Goal: Task Accomplishment & Management: Use online tool/utility

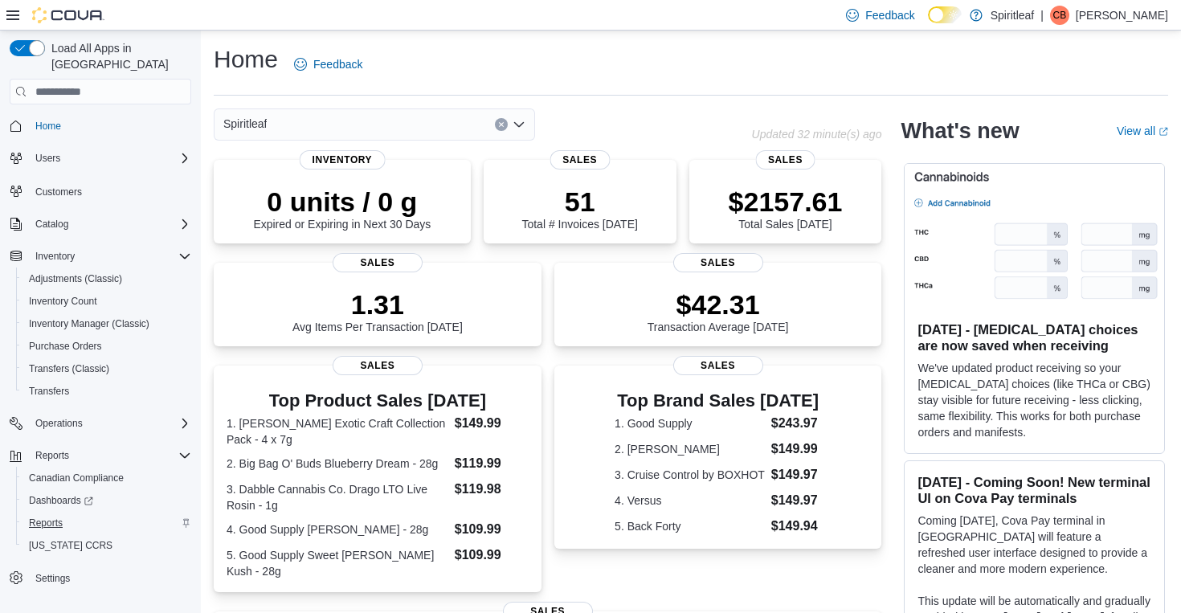
click at [54, 516] on span "Reports" at bounding box center [46, 522] width 34 height 13
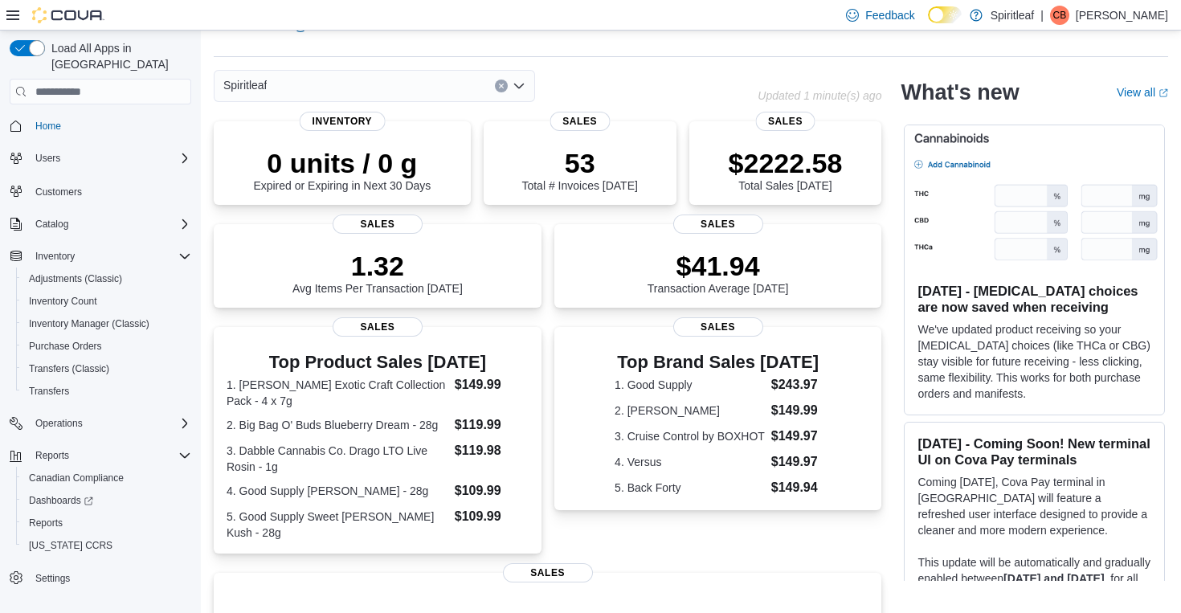
scroll to position [38, 0]
click at [55, 516] on span "Reports" at bounding box center [46, 522] width 34 height 13
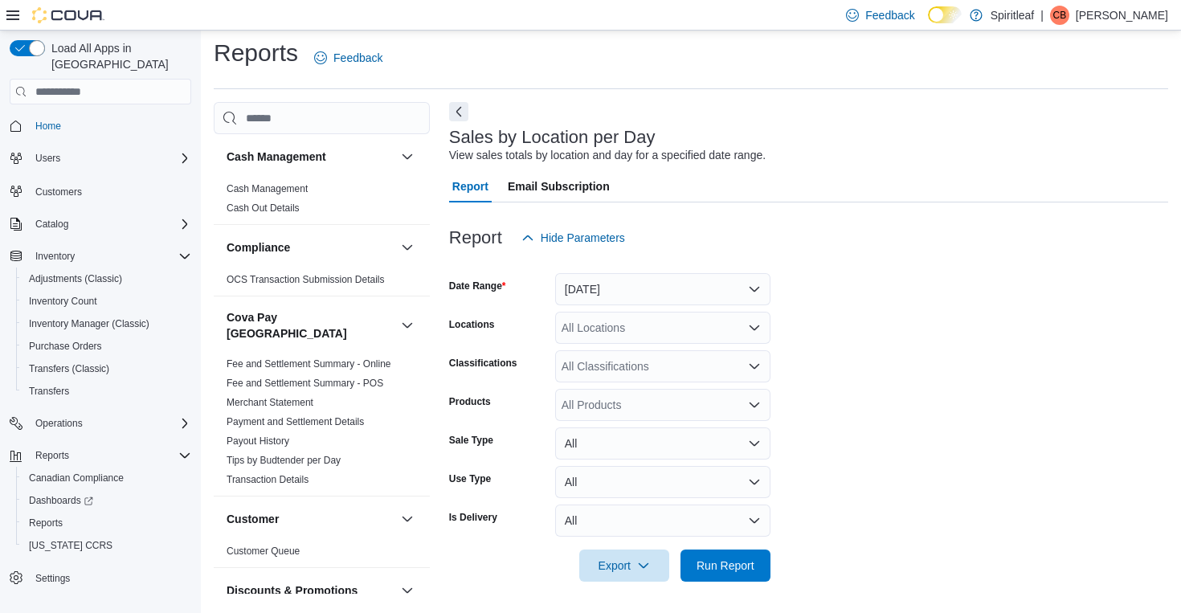
click at [679, 292] on button "[DATE]" at bounding box center [662, 289] width 215 height 32
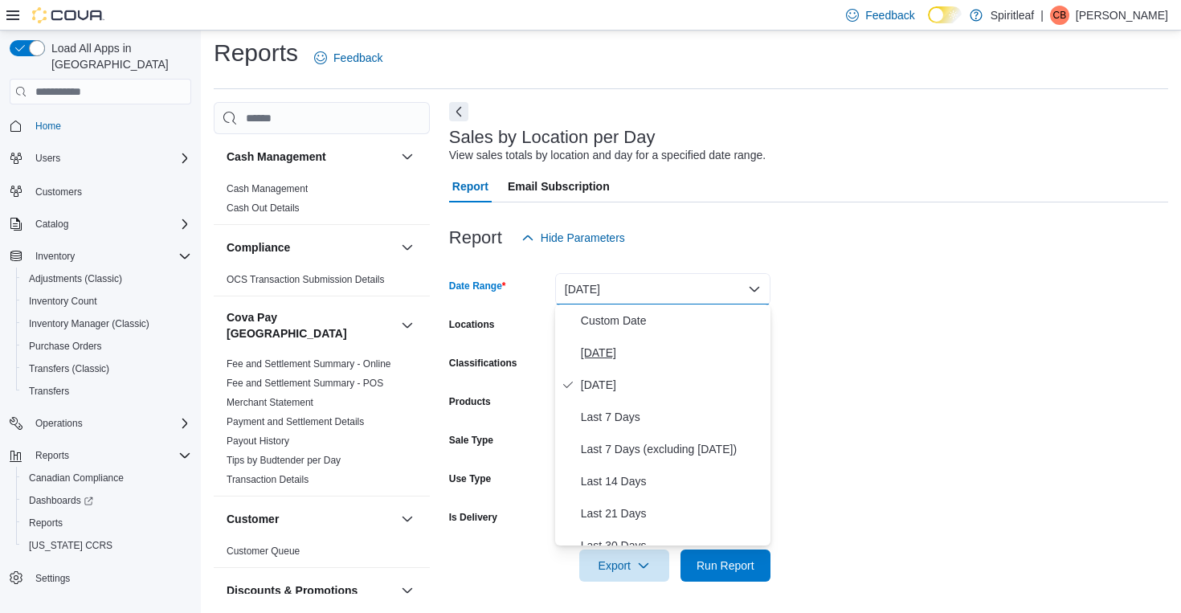
click at [615, 346] on span "[DATE]" at bounding box center [672, 352] width 183 height 19
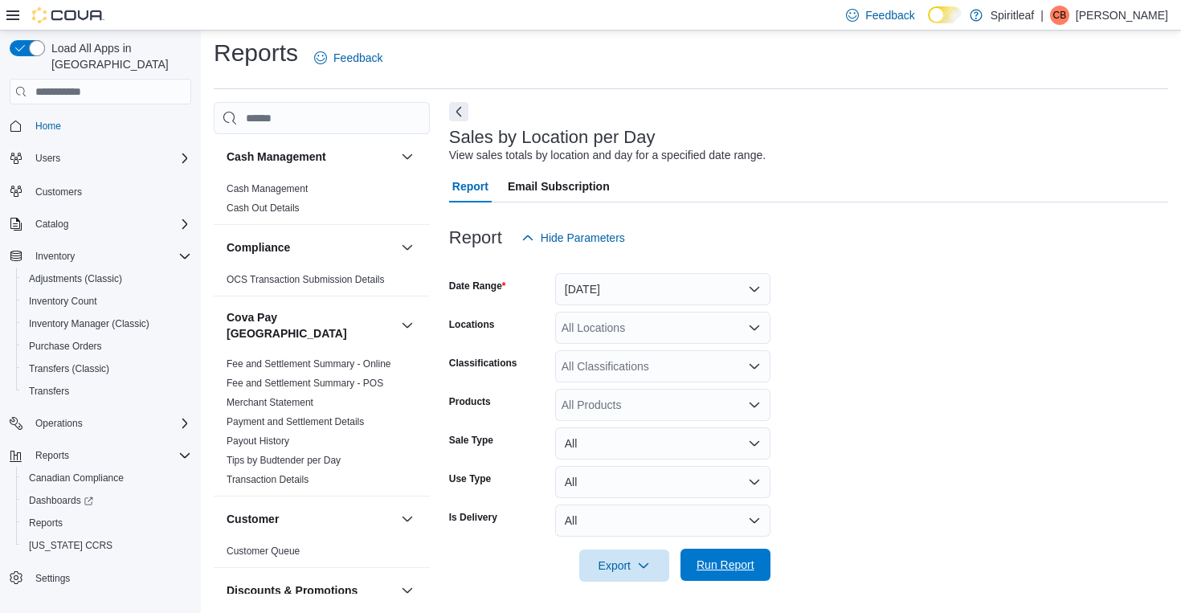
click at [724, 565] on span "Run Report" at bounding box center [725, 565] width 58 height 16
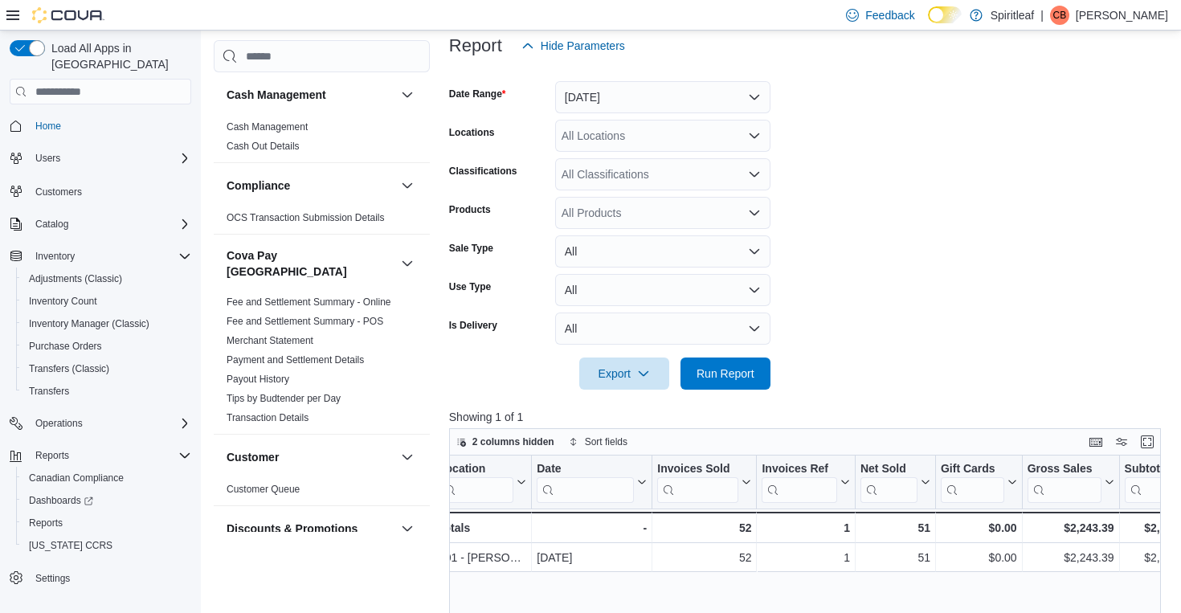
scroll to position [179, 0]
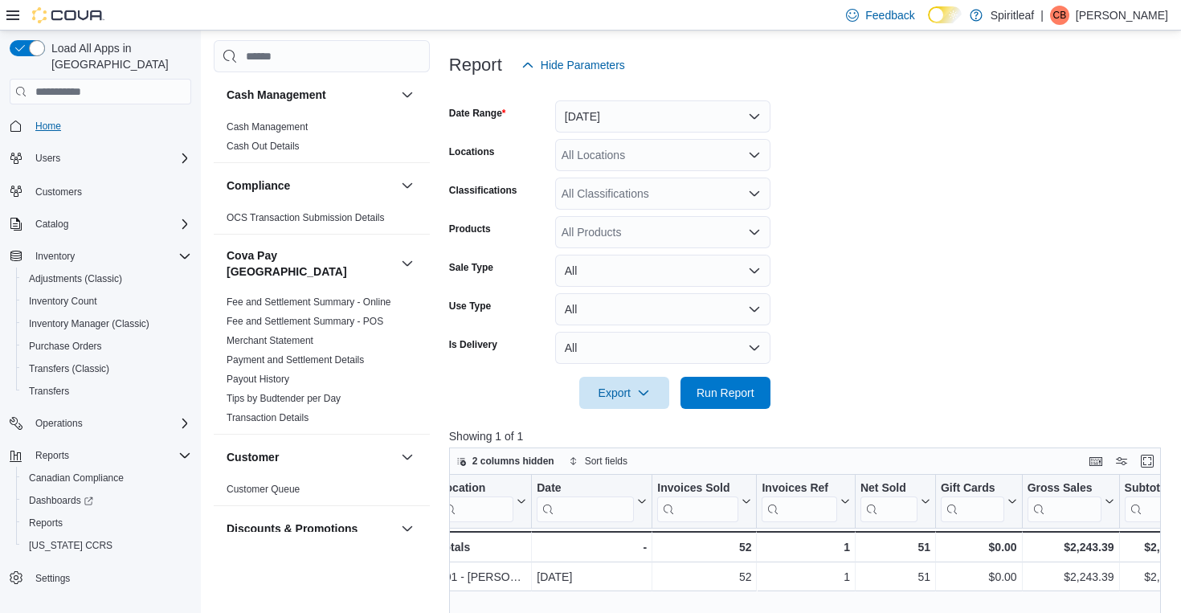
click at [51, 120] on span "Home" at bounding box center [48, 126] width 26 height 13
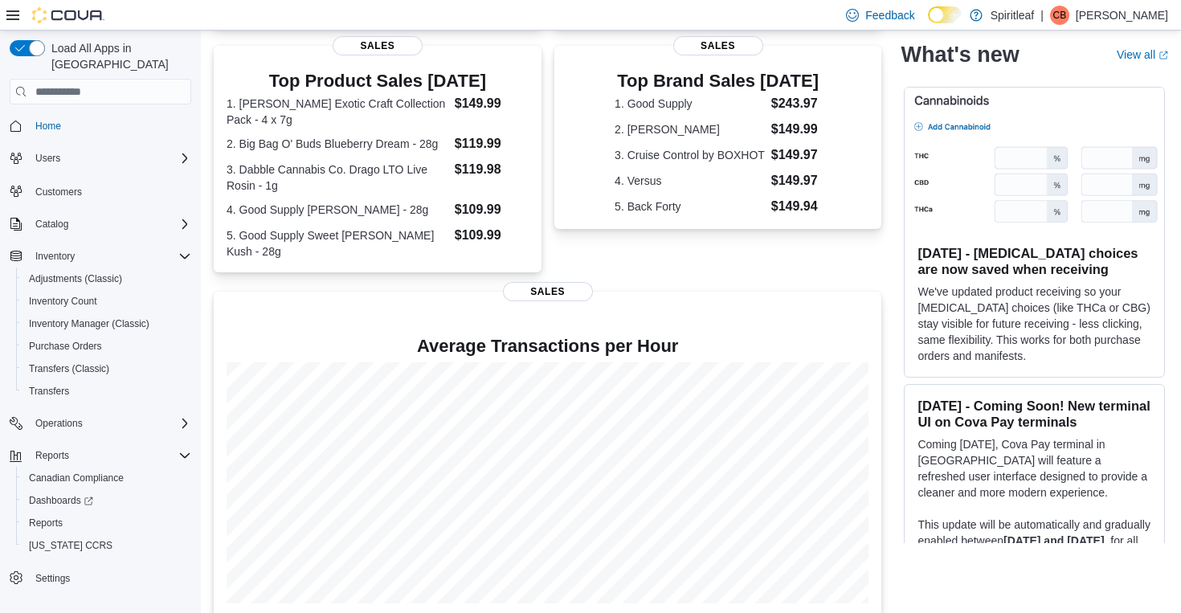
scroll to position [319, 0]
